Goal: Task Accomplishment & Management: Complete application form

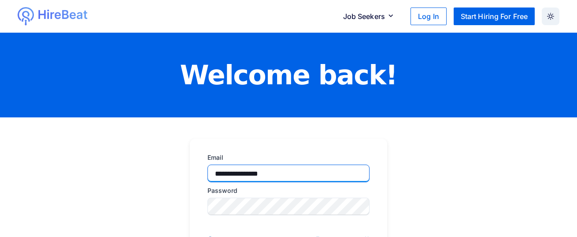
type input "**********"
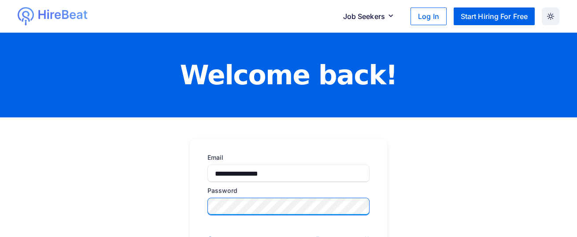
scroll to position [104, 0]
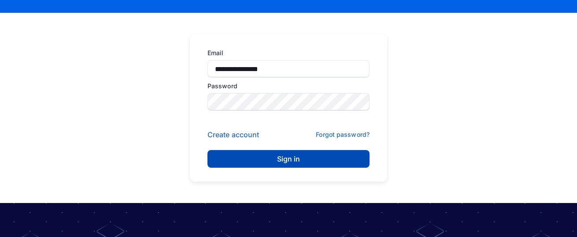
click at [294, 155] on button "Sign in" at bounding box center [288, 159] width 162 height 18
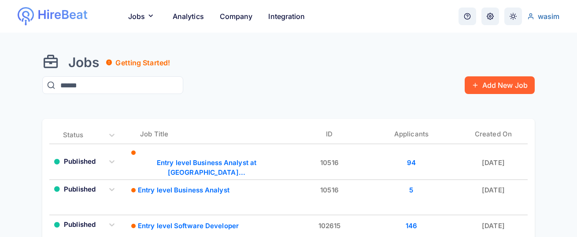
click at [491, 89] on button "Add New Job" at bounding box center [500, 85] width 70 height 18
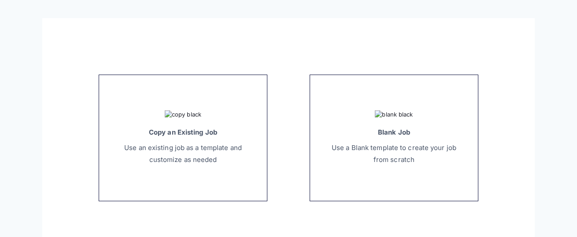
scroll to position [82, 0]
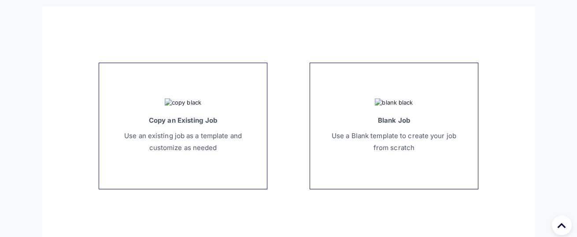
click at [361, 107] on div at bounding box center [394, 102] width 133 height 9
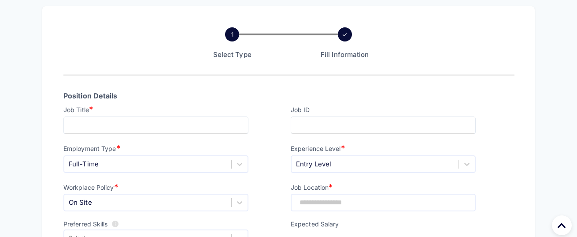
scroll to position [84, 0]
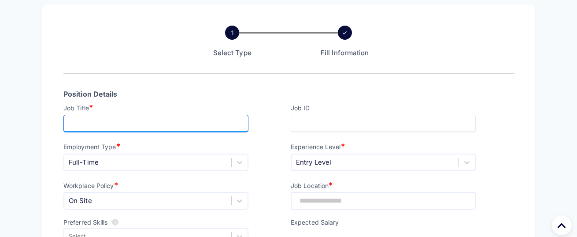
click at [167, 118] on input "text" at bounding box center [155, 124] width 185 height 18
type input "**********"
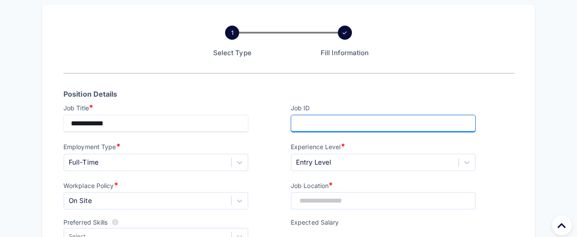
click at [416, 129] on input "text" at bounding box center [383, 124] width 185 height 18
type input "******"
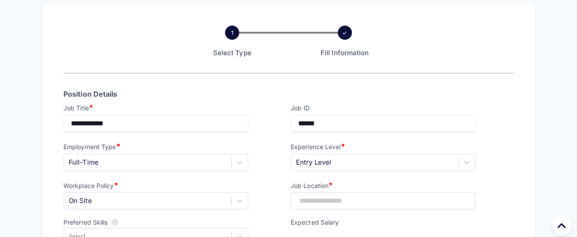
click at [149, 160] on div "Full-Time" at bounding box center [155, 162] width 185 height 18
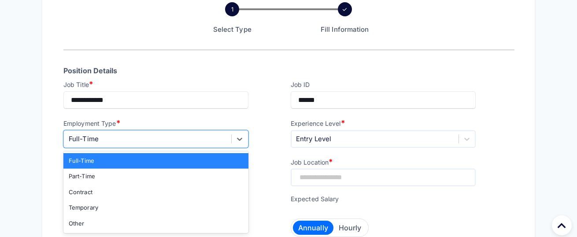
scroll to position [110, 0]
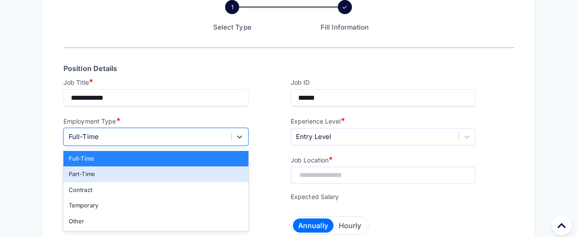
click at [96, 179] on div "Part-Time" at bounding box center [155, 174] width 185 height 16
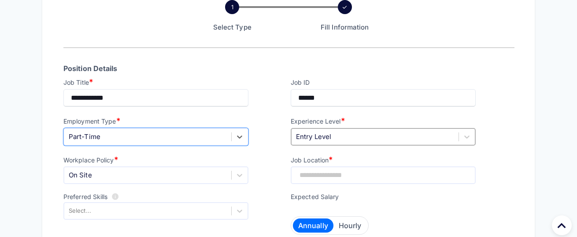
click at [351, 139] on div "Entry Level" at bounding box center [375, 136] width 167 height 15
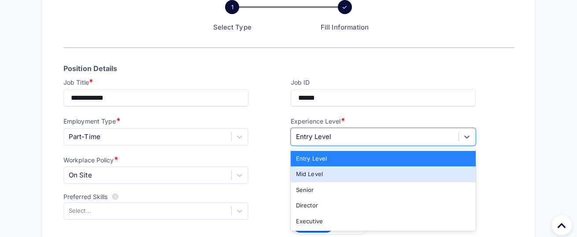
click at [312, 172] on div "Mid Level" at bounding box center [383, 174] width 185 height 16
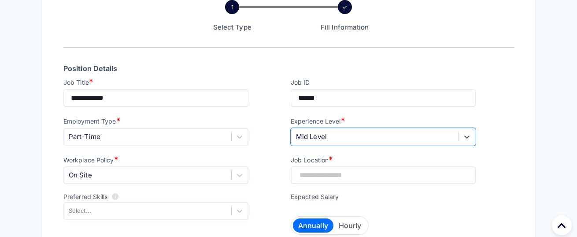
click at [477, 89] on div "Job ID * ******" at bounding box center [383, 91] width 189 height 32
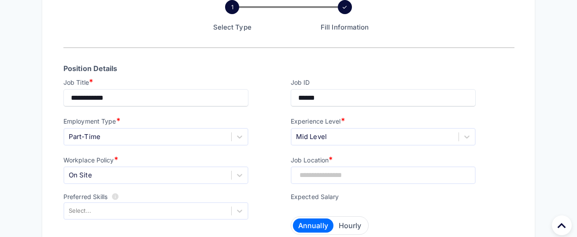
scroll to position [132, 0]
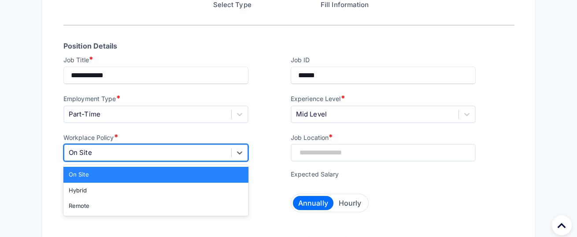
click at [176, 157] on div "On Site" at bounding box center [147, 152] width 167 height 15
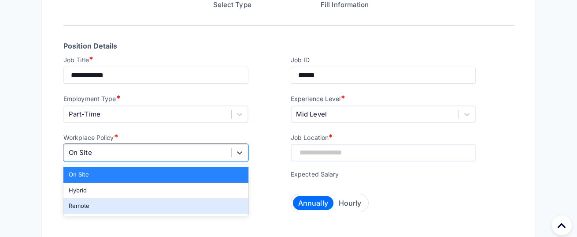
click at [91, 207] on div "Remote" at bounding box center [155, 206] width 185 height 16
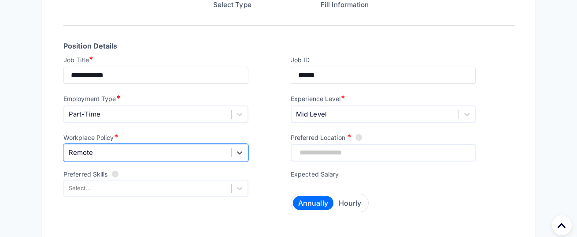
click at [362, 152] on input at bounding box center [383, 153] width 185 height 18
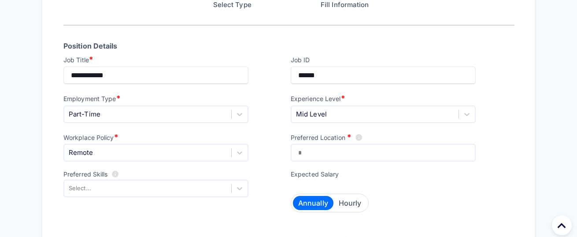
type input "*"
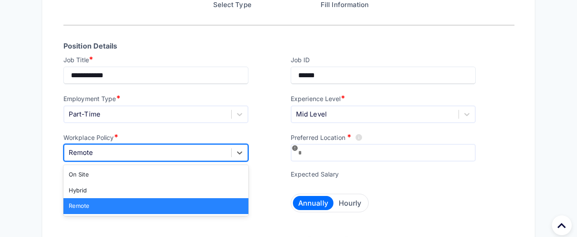
click at [187, 158] on div "Remote" at bounding box center [147, 152] width 167 height 15
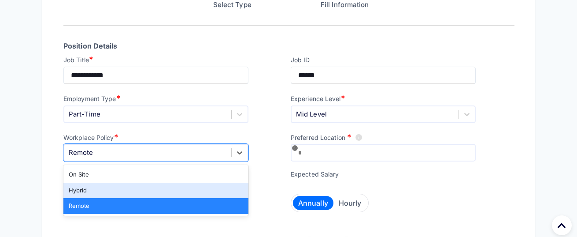
click at [97, 196] on div "Hybrid" at bounding box center [155, 190] width 185 height 16
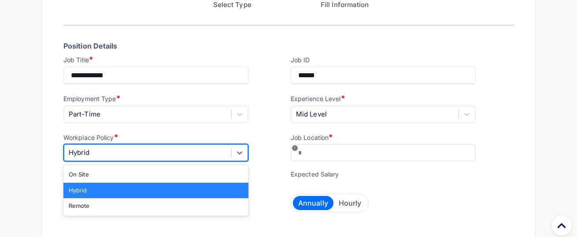
click at [136, 145] on div "Hybrid" at bounding box center [147, 152] width 167 height 15
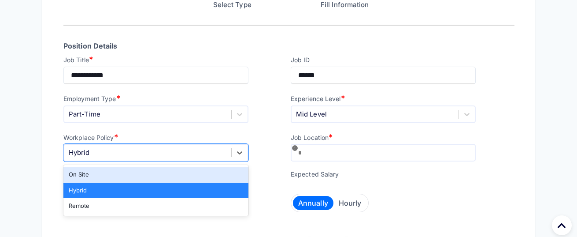
click at [86, 178] on div "On Site" at bounding box center [155, 174] width 185 height 16
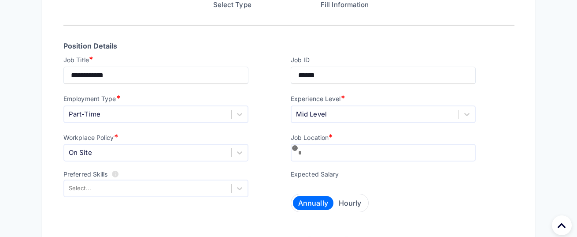
scroll to position [0, 0]
